Goal: Task Accomplishment & Management: Use online tool/utility

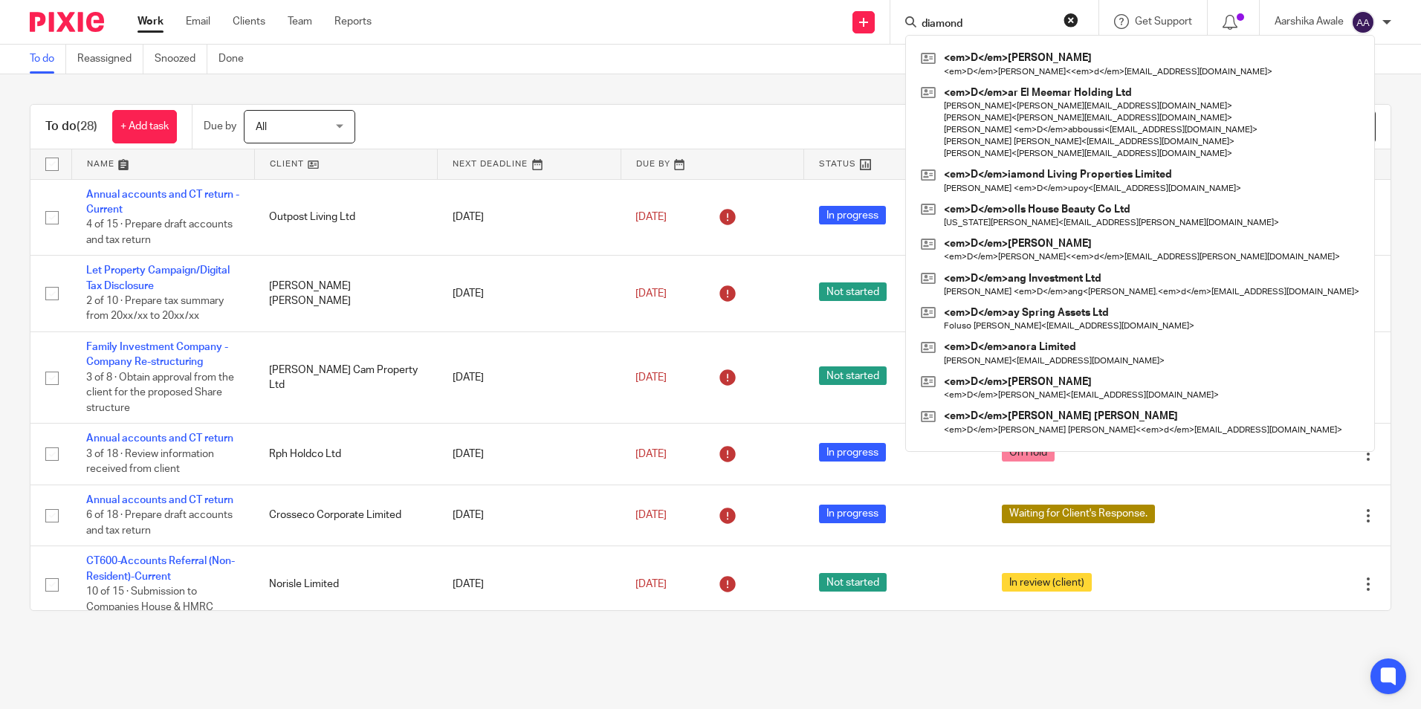
type input "diamond"
click button "submit" at bounding box center [0, 0] width 0 height 0
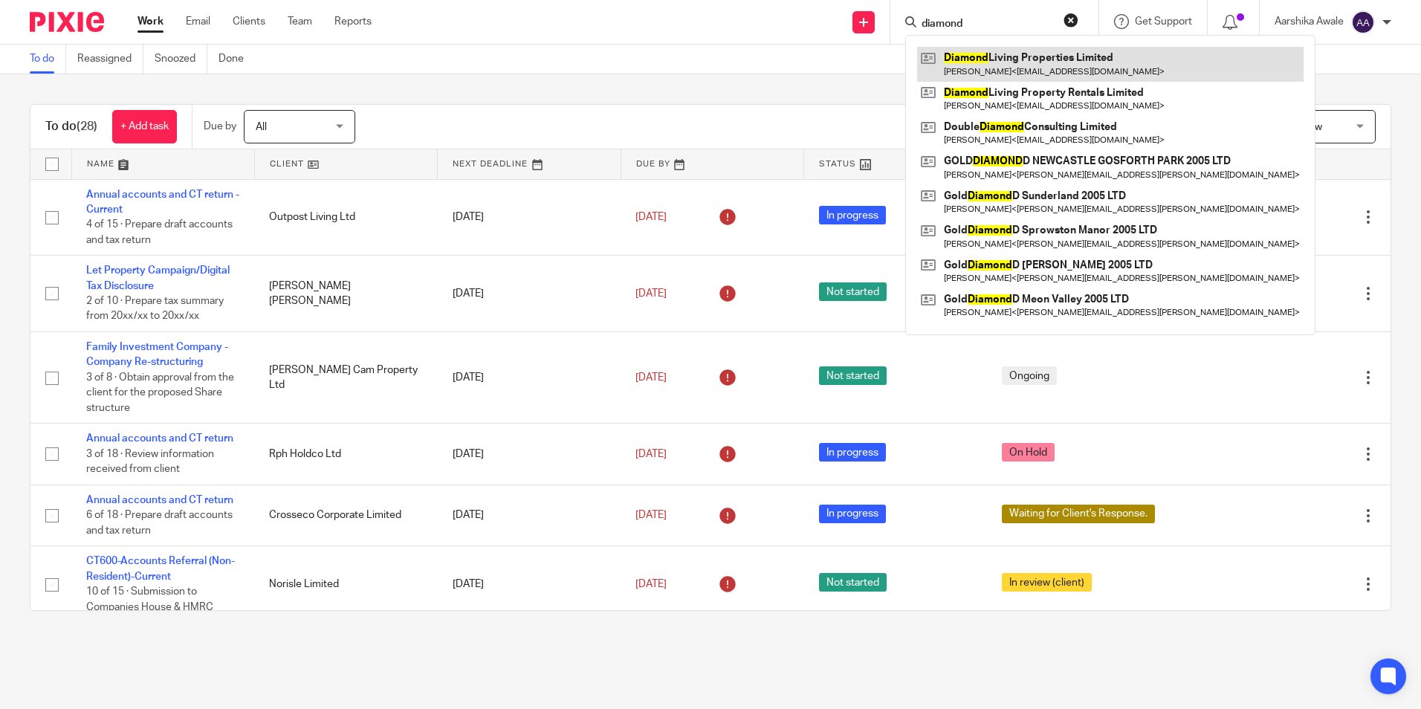
click at [1133, 77] on link at bounding box center [1110, 64] width 387 height 34
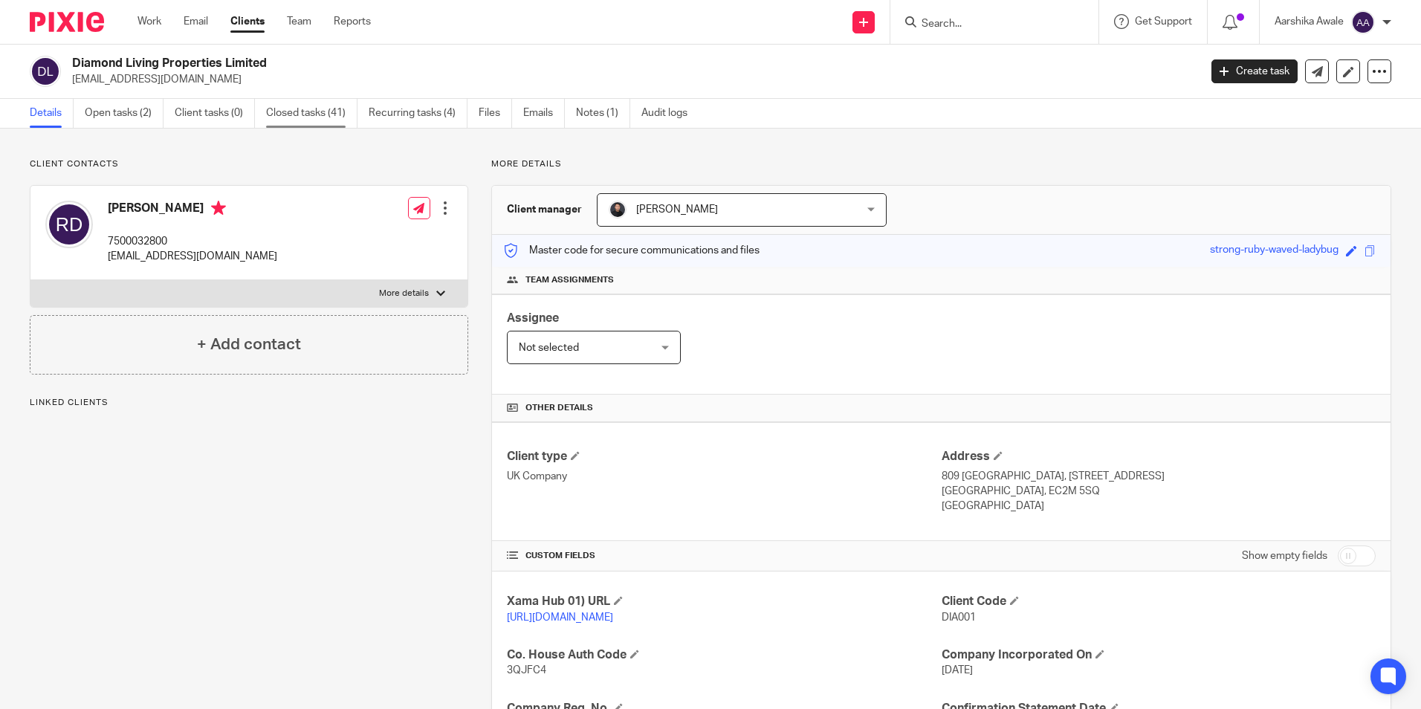
click at [275, 114] on link "Closed tasks (41)" at bounding box center [311, 113] width 91 height 29
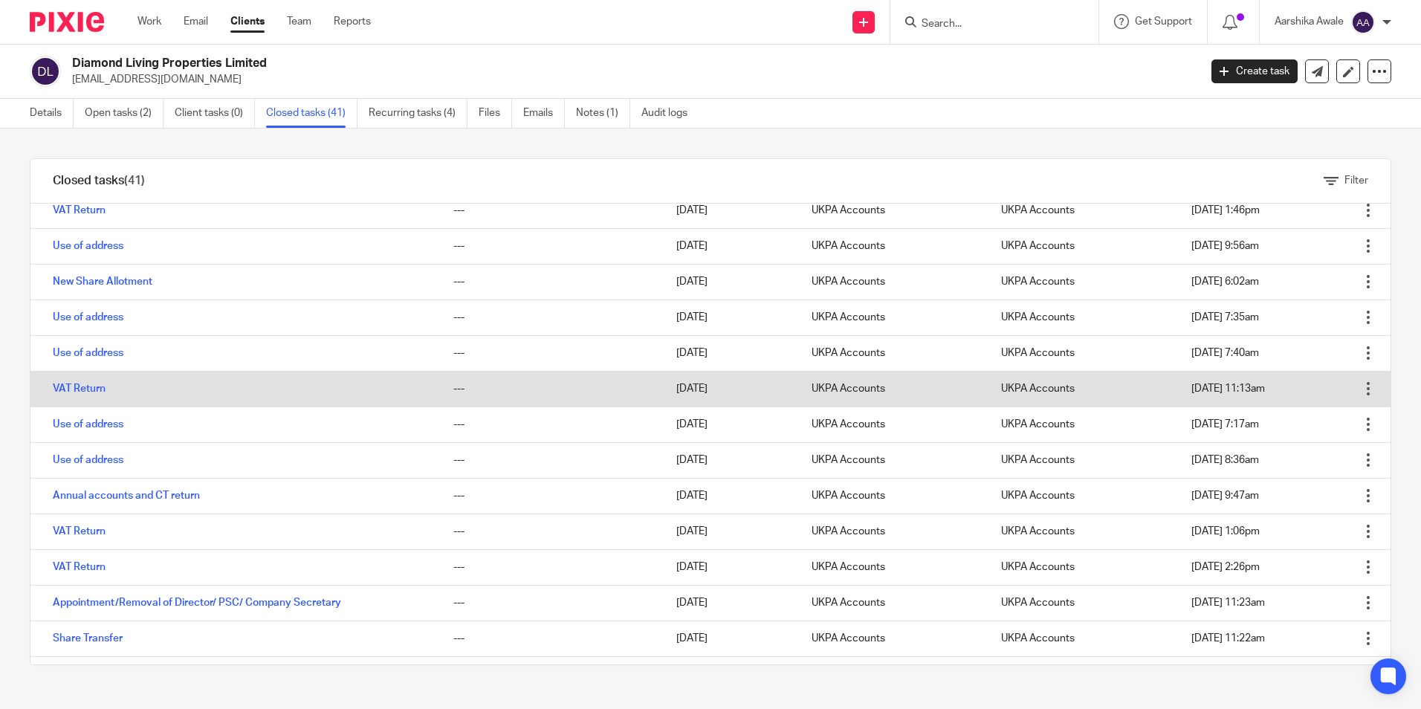
scroll to position [149, 0]
click at [103, 388] on link "VAT Return" at bounding box center [79, 388] width 53 height 10
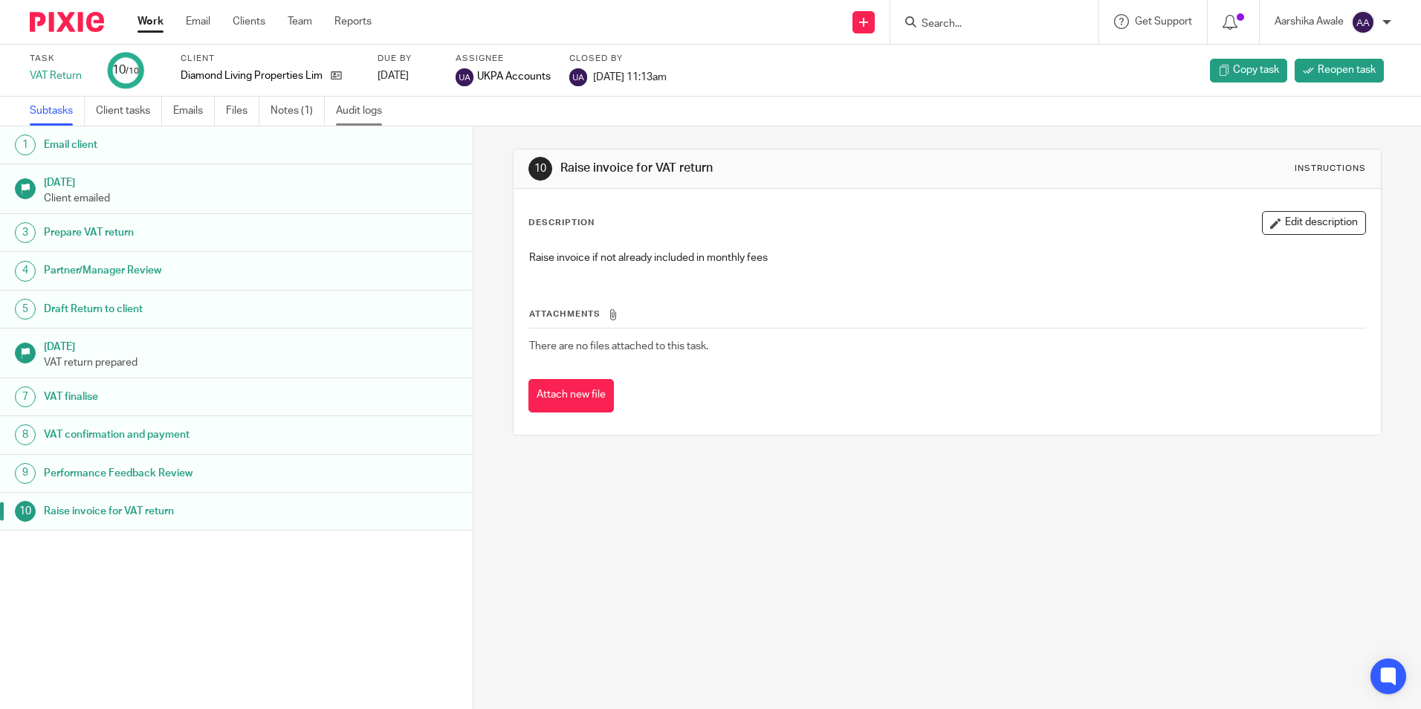
click at [363, 120] on link "Audit logs" at bounding box center [364, 111] width 57 height 29
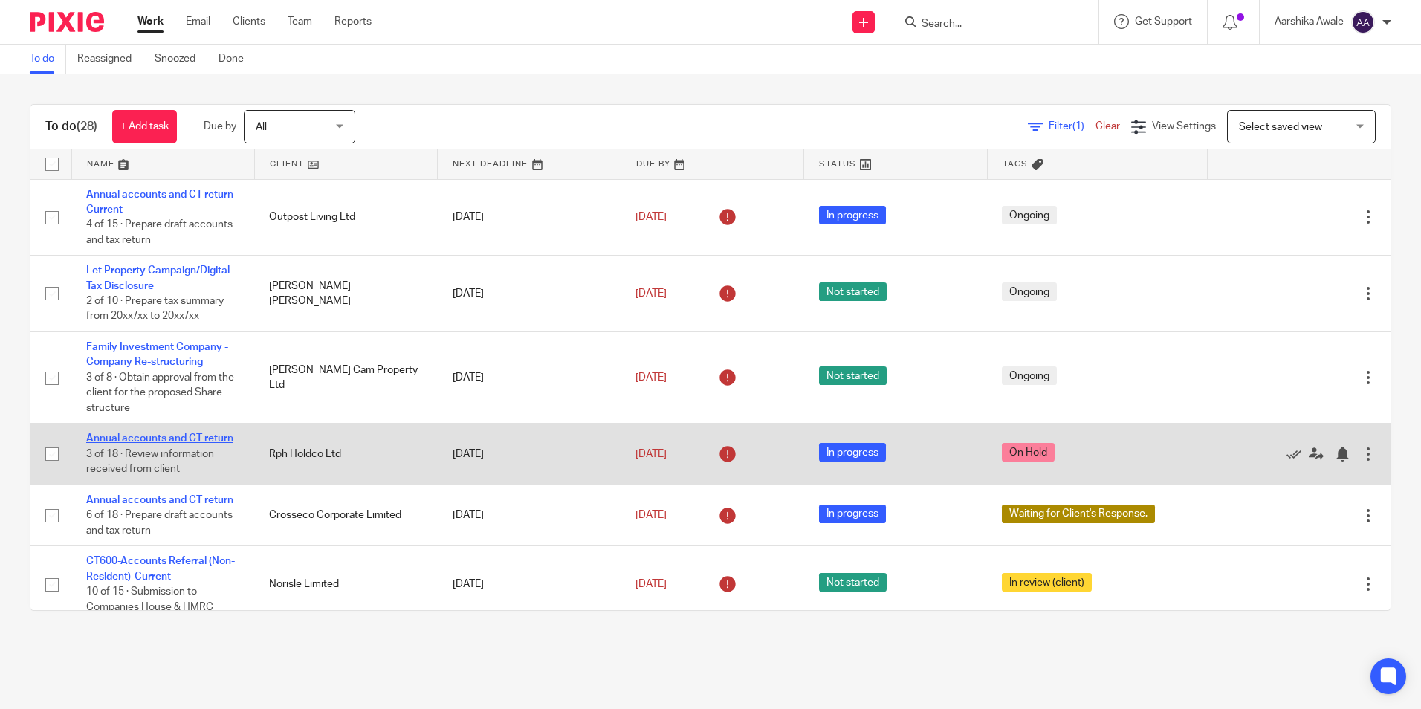
click at [150, 436] on link "Annual accounts and CT return" at bounding box center [159, 438] width 147 height 10
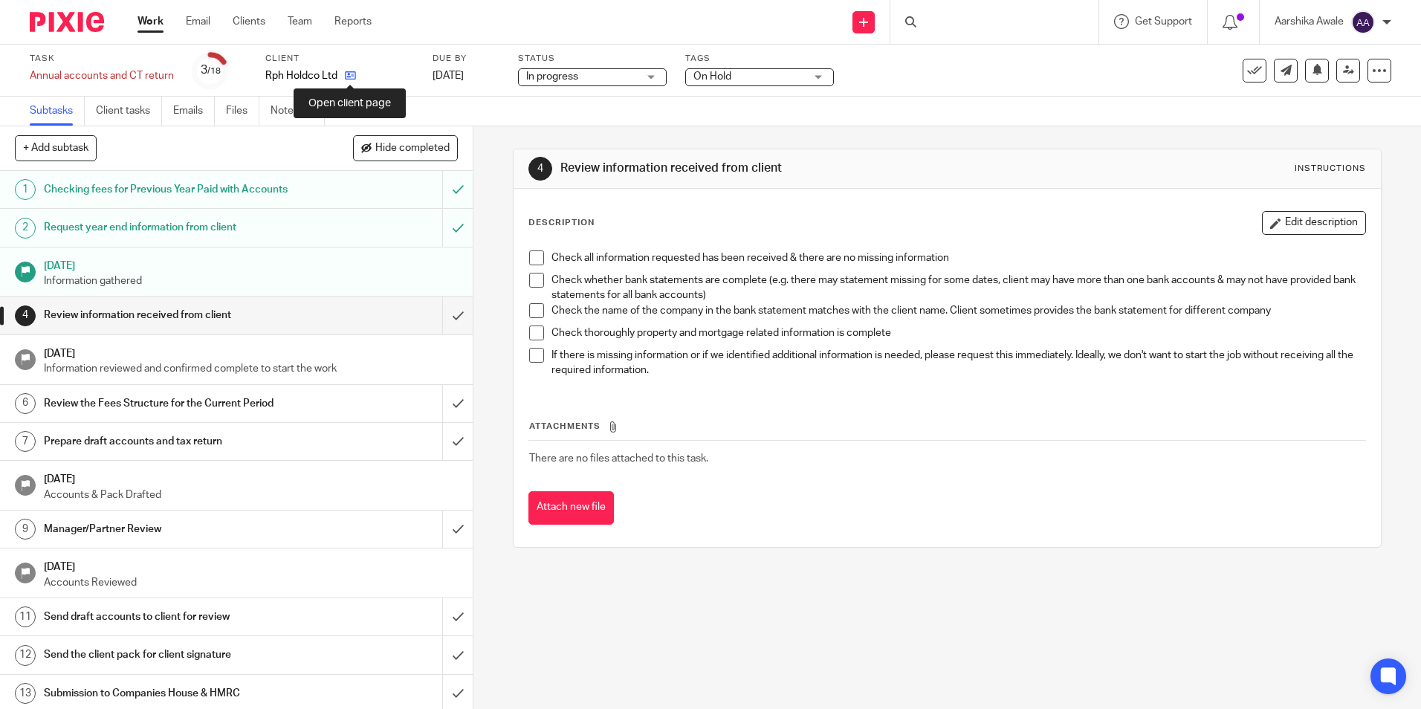
click at [352, 79] on icon at bounding box center [350, 75] width 11 height 11
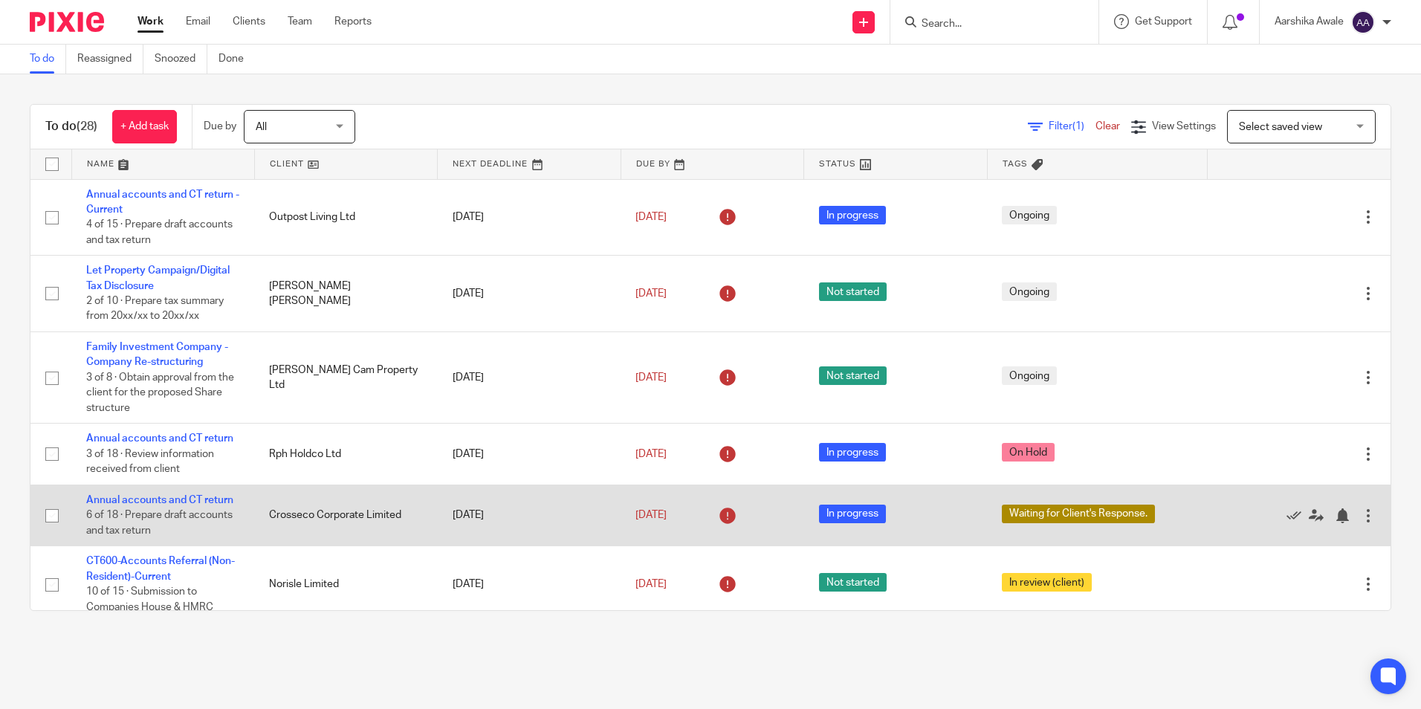
scroll to position [74, 0]
